Goal: Transaction & Acquisition: Purchase product/service

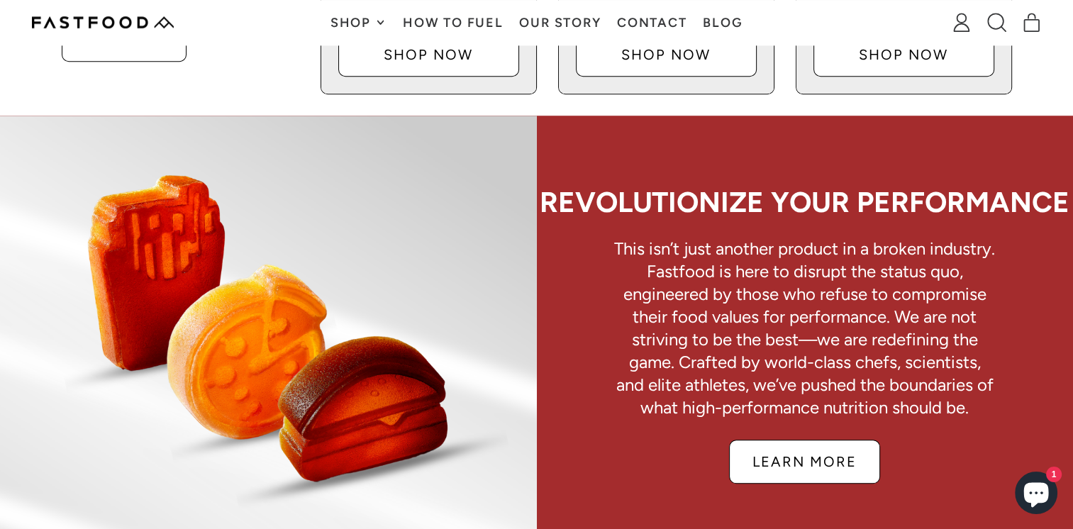
scroll to position [851, 0]
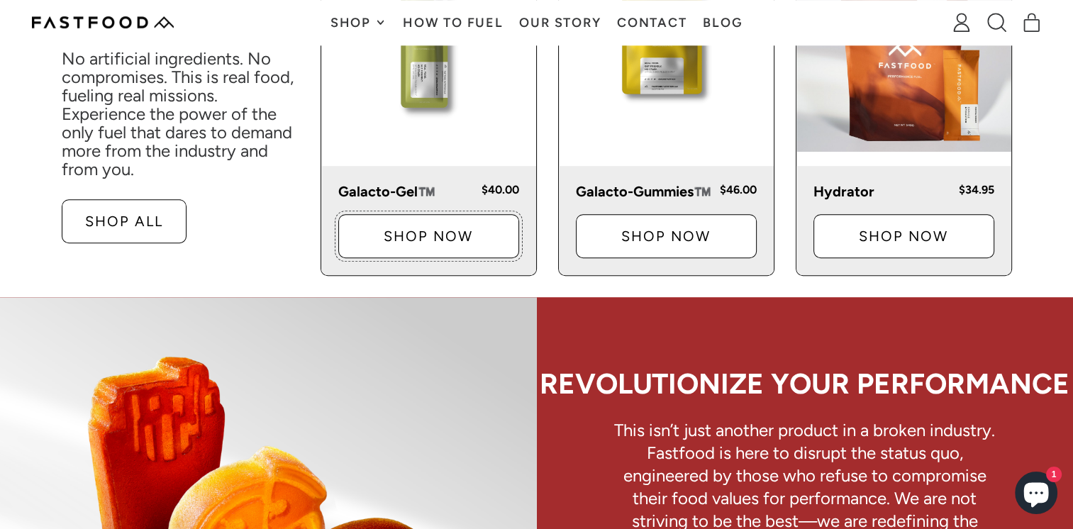
click at [418, 243] on p "Shop Now" at bounding box center [429, 236] width 134 height 14
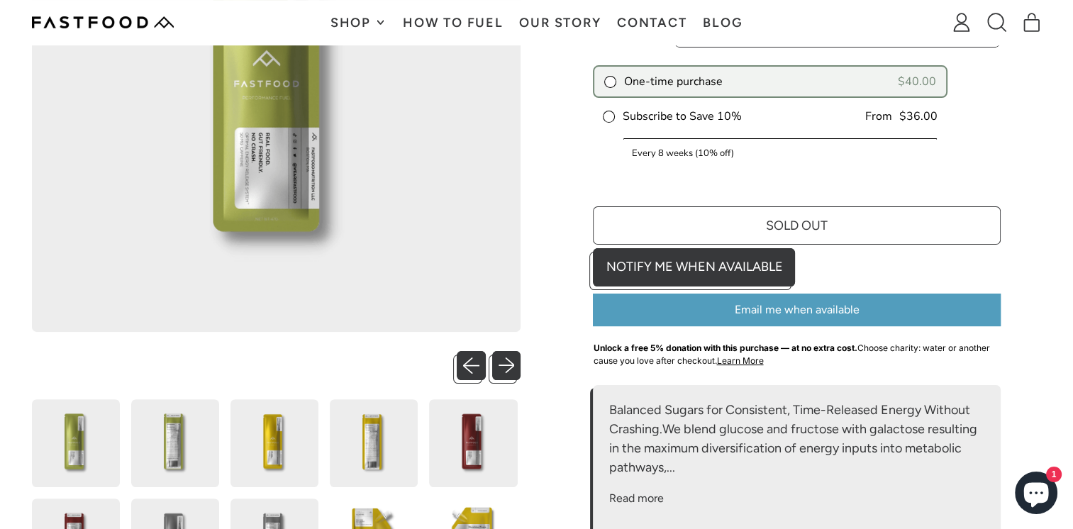
scroll to position [497, 0]
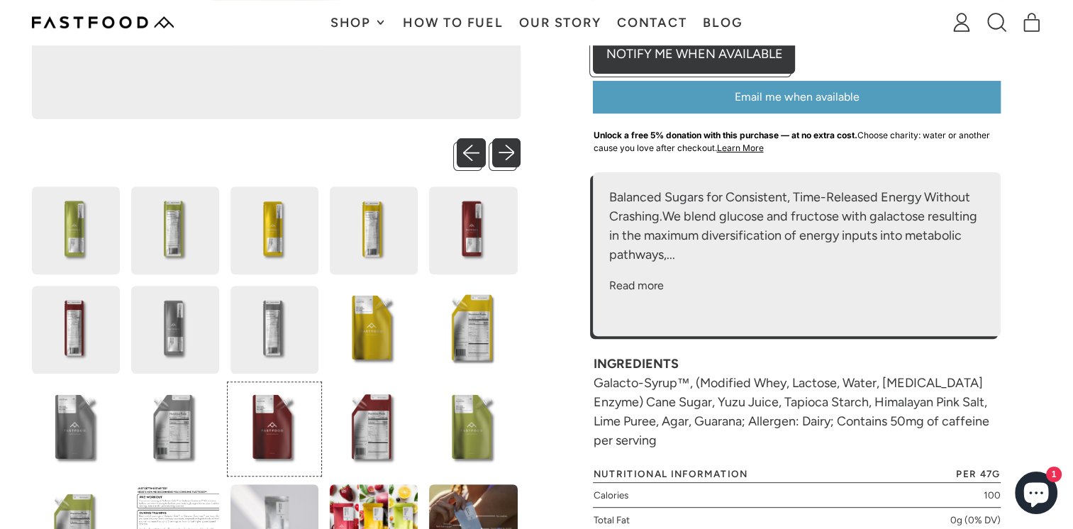
click at [283, 416] on img at bounding box center [275, 429] width 88 height 88
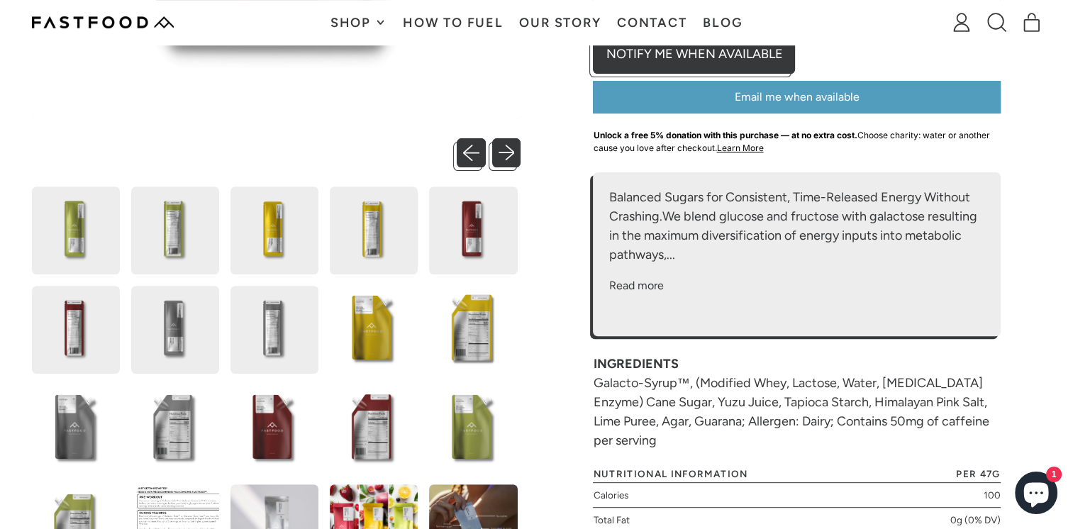
scroll to position [0, 0]
click at [275, 429] on img at bounding box center [275, 429] width 88 height 88
click at [377, 404] on img at bounding box center [374, 429] width 88 height 88
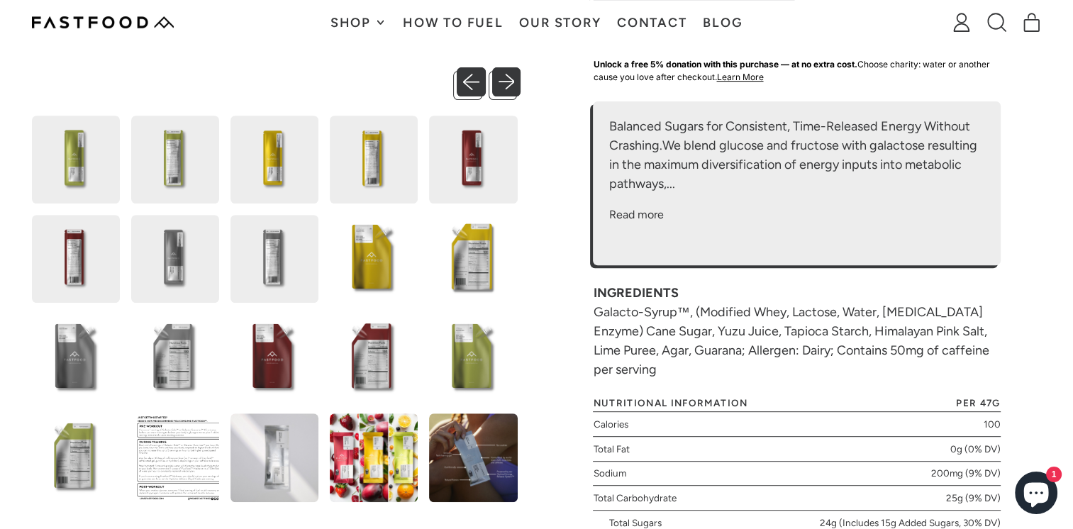
click at [280, 152] on img at bounding box center [275, 160] width 88 height 88
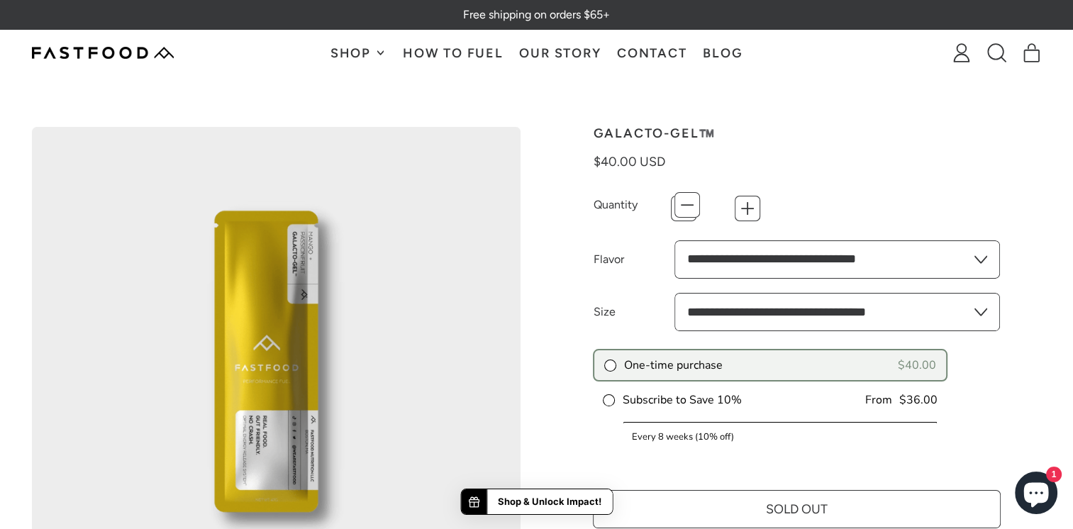
click at [746, 206] on button "+" at bounding box center [752, 205] width 26 height 26
type input "*"
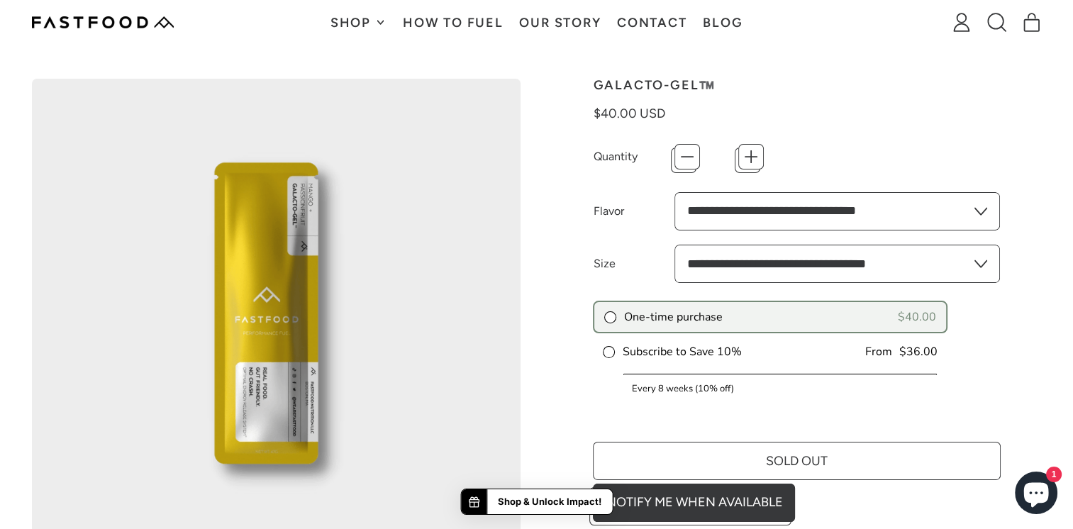
scroll to position [71, 0]
